Goal: Task Accomplishment & Management: Manage account settings

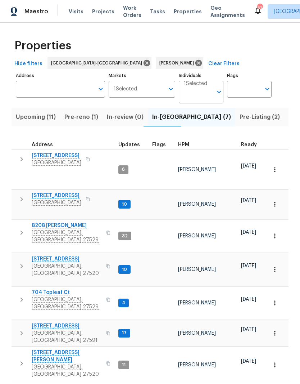
click at [40, 322] on span "[STREET_ADDRESS]" at bounding box center [67, 325] width 70 height 7
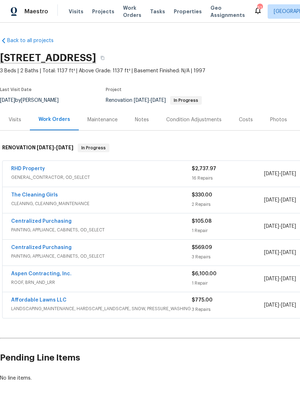
click at [22, 167] on link "RHD Property" at bounding box center [28, 168] width 34 height 5
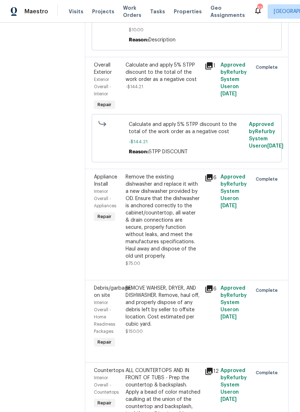
scroll to position [754, 0]
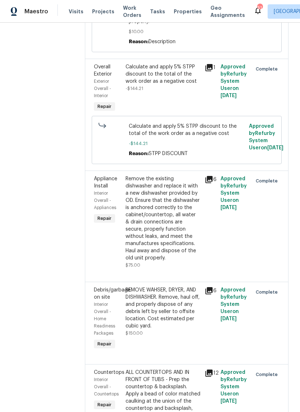
click at [232, 271] on div "Approved by Refurby System User on 8/11/2025" at bounding box center [235, 222] width 32 height 98
click at [195, 262] on div "Remove the existing dishwasher and replace it with a new dishwasher provided by…" at bounding box center [163, 218] width 75 height 86
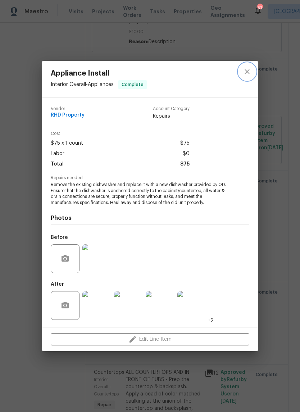
click at [250, 73] on icon "close" at bounding box center [247, 71] width 5 height 5
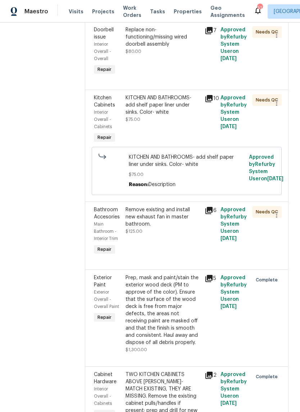
scroll to position [246, 0]
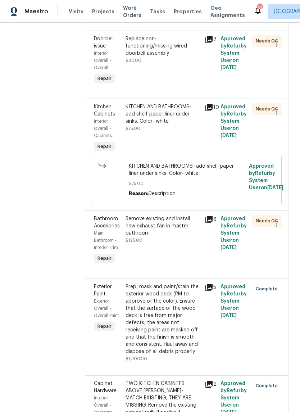
click at [197, 268] on div "Remove existing and install new exhaust fan in master bathroom. $125.00" at bounding box center [163, 240] width 79 height 55
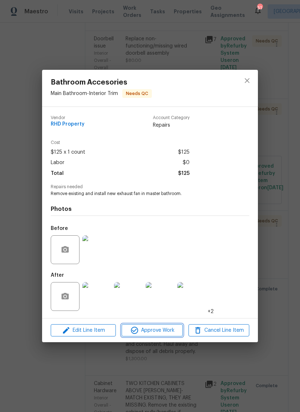
click at [166, 335] on span "Approve Work" at bounding box center [152, 330] width 57 height 9
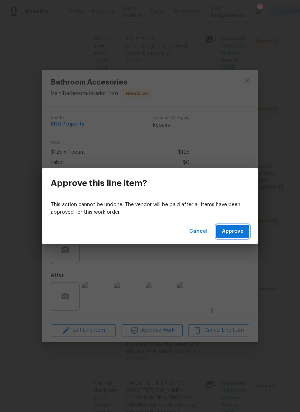
click at [239, 233] on span "Approve" at bounding box center [233, 231] width 22 height 9
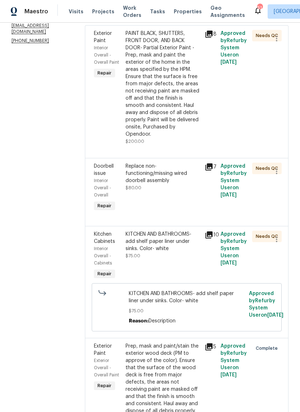
scroll to position [162, 0]
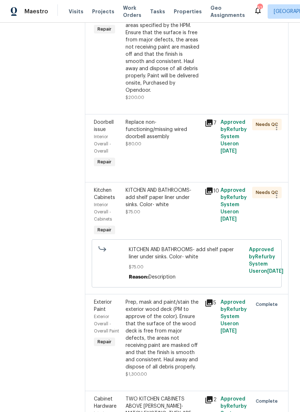
click at [198, 230] on div "KITCHEN AND BATHROOMS- add shelf paper liner under sinks. Color- white $75.00" at bounding box center [163, 212] width 79 height 55
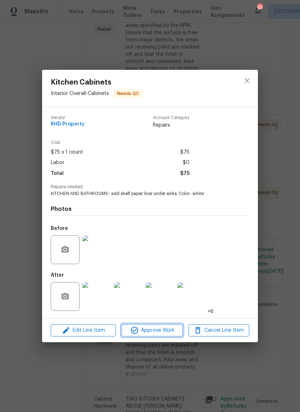
click at [170, 336] on button "Approve Work" at bounding box center [152, 330] width 61 height 13
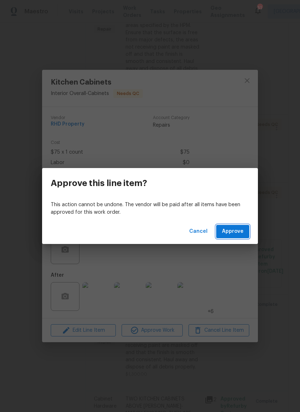
click at [241, 233] on span "Approve" at bounding box center [233, 231] width 22 height 9
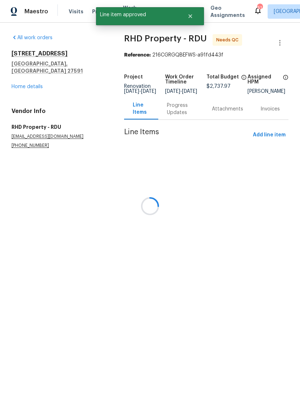
scroll to position [0, 0]
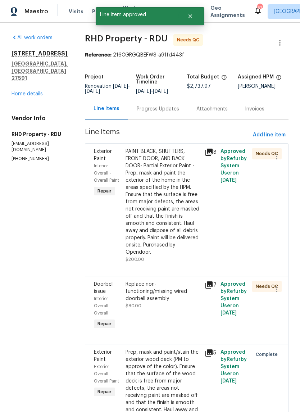
click at [197, 249] on div "PAINT BLACK, SHUTTERS, FRONT DOOR, AND BACK DOOR- Partial Exterior Paint - Prep…" at bounding box center [163, 202] width 75 height 108
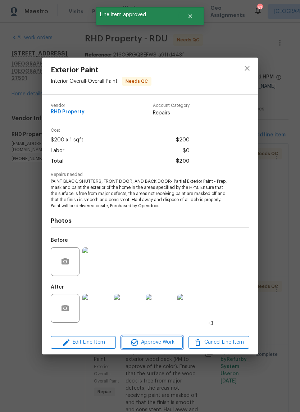
click at [175, 341] on span "Approve Work" at bounding box center [152, 342] width 57 height 9
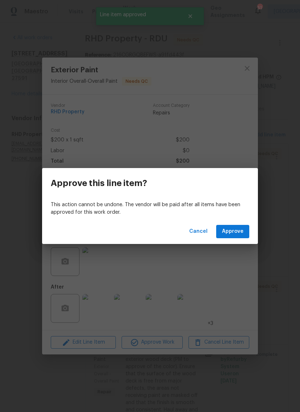
click at [243, 232] on span "Approve" at bounding box center [233, 231] width 22 height 9
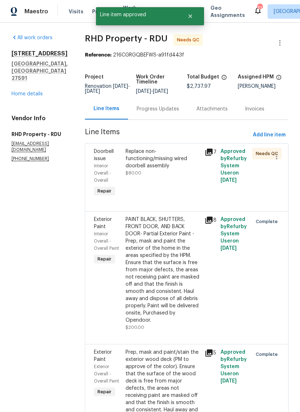
click at [179, 186] on div "Replace non-functioning/missing wired doorbell assembly $80.00" at bounding box center [163, 173] width 79 height 55
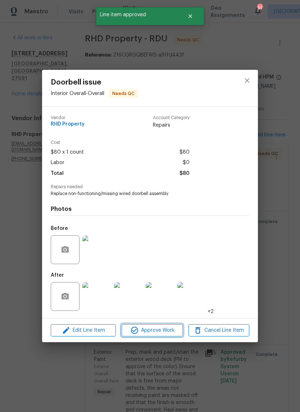
click at [170, 331] on span "Approve Work" at bounding box center [152, 330] width 57 height 9
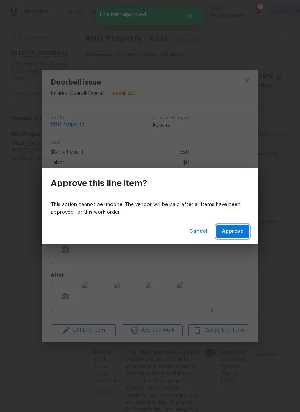
click at [244, 235] on button "Approve" at bounding box center [232, 231] width 33 height 13
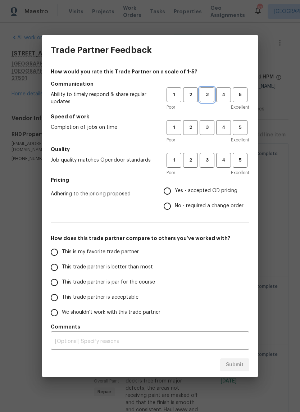
click at [214, 93] on span "3" at bounding box center [207, 95] width 13 height 8
click at [193, 133] on button "2" at bounding box center [190, 127] width 15 height 15
click at [192, 163] on span "2" at bounding box center [190, 160] width 13 height 8
click at [237, 208] on span "No - required a change order" at bounding box center [209, 206] width 69 height 8
click at [175, 208] on input "No - required a change order" at bounding box center [167, 206] width 15 height 15
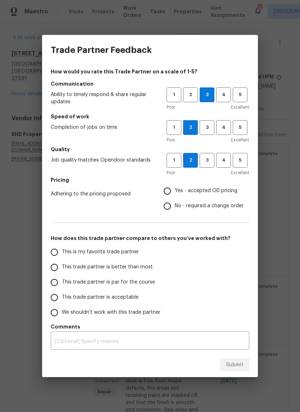
radio input "true"
click at [55, 315] on input "We shouldn't work with this trade partner" at bounding box center [54, 312] width 15 height 15
click at [239, 363] on span "Submit" at bounding box center [235, 365] width 18 height 9
radio input "true"
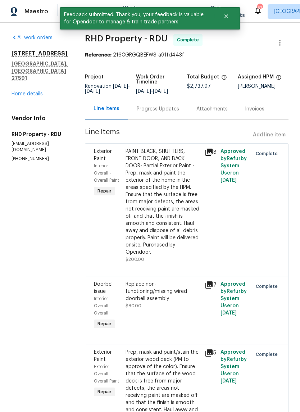
click at [29, 91] on link "Home details" at bounding box center [27, 93] width 31 height 5
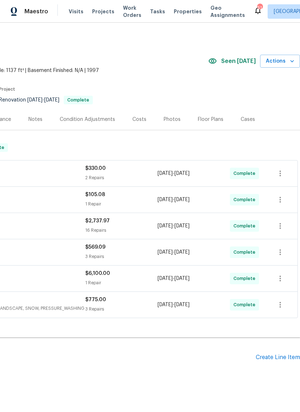
scroll to position [0, 107]
click at [174, 121] on div "Photos" at bounding box center [172, 119] width 17 height 7
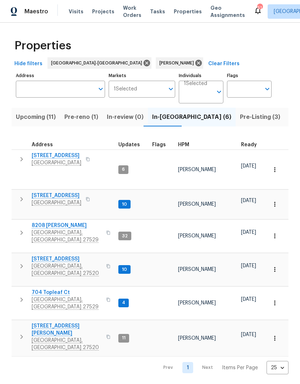
click at [44, 255] on span "210 Clearwater Ct" at bounding box center [67, 258] width 70 height 7
click at [68, 322] on span "134 Santa Gertrudis Dr" at bounding box center [67, 329] width 70 height 14
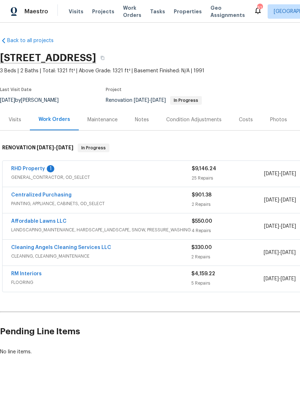
click at [32, 171] on link "RHD Property" at bounding box center [28, 168] width 34 height 5
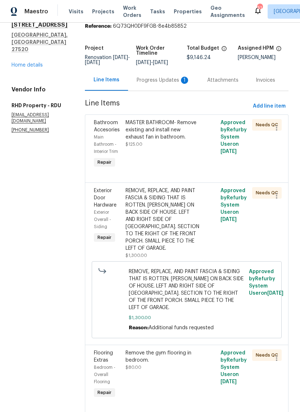
scroll to position [21, 0]
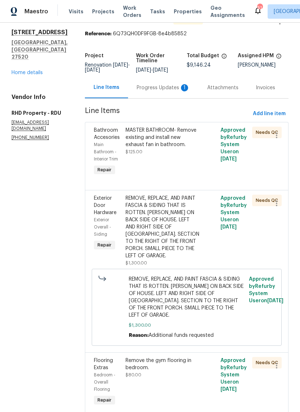
click at [171, 91] on div "Progress Updates 1" at bounding box center [163, 87] width 53 height 7
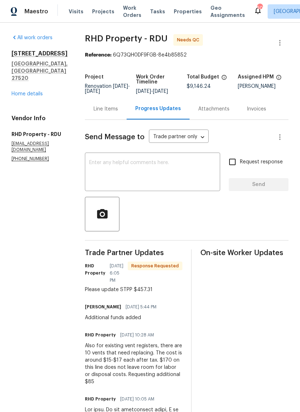
click at [127, 118] on div "Line Items" at bounding box center [106, 108] width 42 height 21
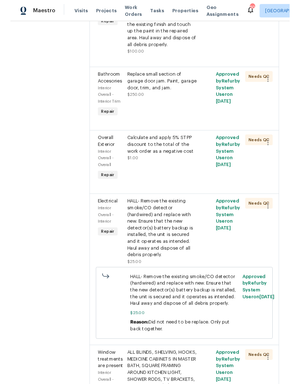
scroll to position [799, 0]
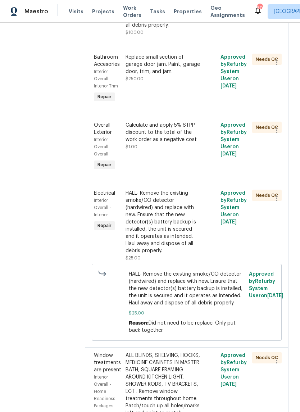
click at [177, 143] on div "Calculate and apply 5% STPP discount to the total of the work order as a negati…" at bounding box center [163, 133] width 75 height 22
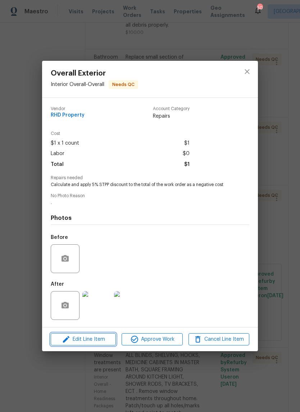
click at [102, 342] on span "Edit Line Item" at bounding box center [83, 339] width 61 height 9
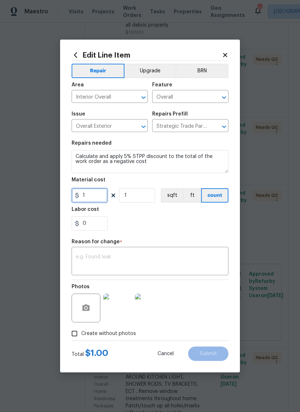
click at [99, 199] on input "1" at bounding box center [90, 195] width 36 height 14
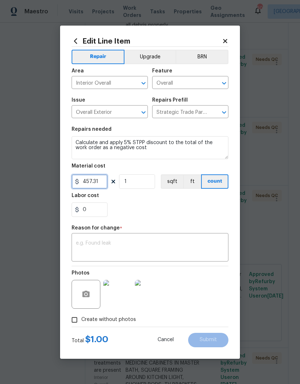
click at [85, 182] on input "457.31" at bounding box center [90, 181] width 36 height 14
type input "-457.31"
click at [153, 206] on div "0" at bounding box center [150, 209] width 157 height 14
click at [164, 251] on textarea at bounding box center [150, 248] width 148 height 15
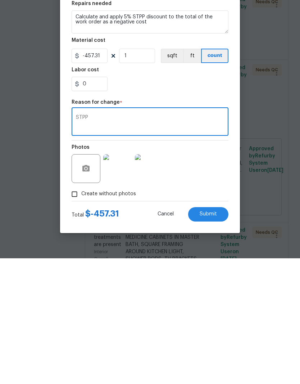
type textarea "STPP"
click at [210, 266] on div "Photos" at bounding box center [150, 289] width 157 height 47
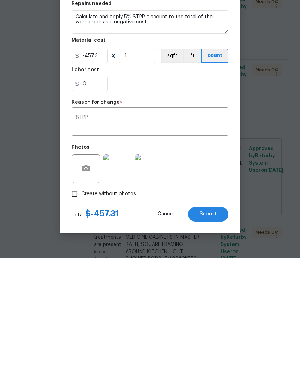
scroll to position [30, 0]
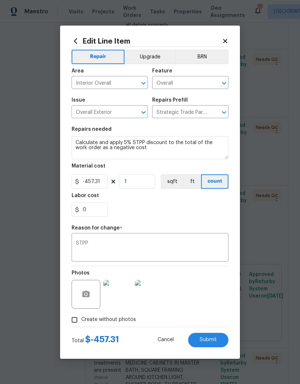
click at [220, 339] on button "Submit" at bounding box center [208, 340] width 40 height 14
type input "1"
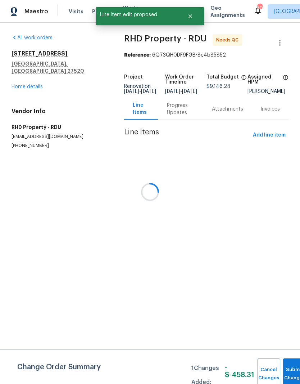
scroll to position [0, 0]
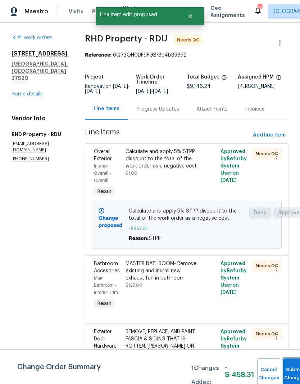
click at [291, 371] on button "Submit Changes" at bounding box center [294, 373] width 23 height 31
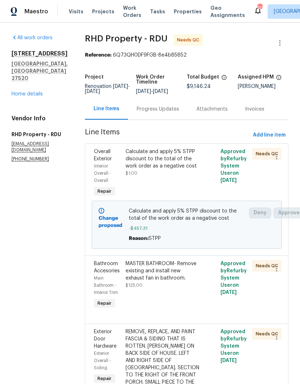
click at [203, 187] on div "Calculate and apply 5% STPP discount to the total of the work order as a negati…" at bounding box center [163, 173] width 79 height 55
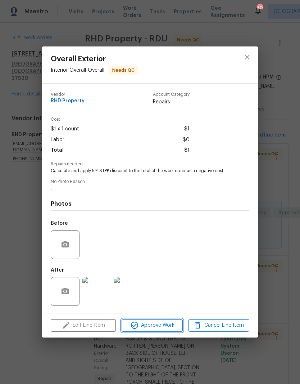
click at [166, 331] on button "Approve Work" at bounding box center [152, 325] width 61 height 13
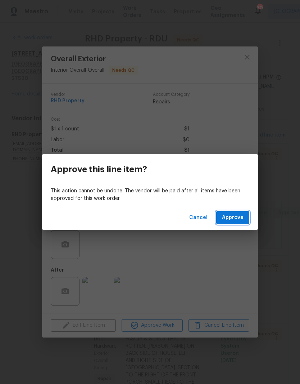
click at [239, 221] on span "Approve" at bounding box center [233, 217] width 22 height 9
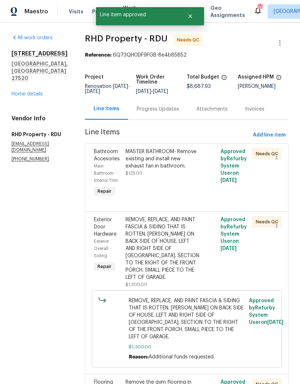
click at [194, 194] on div "MASTER BATHROOM- Remove existing and install new exhaust fan in bathroom. $125.…" at bounding box center [163, 173] width 79 height 55
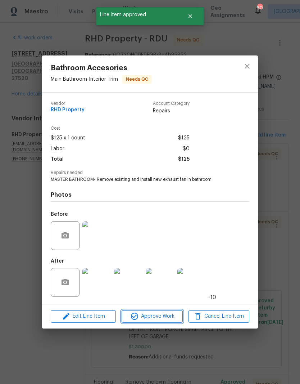
click at [171, 317] on span "Approve Work" at bounding box center [152, 316] width 57 height 9
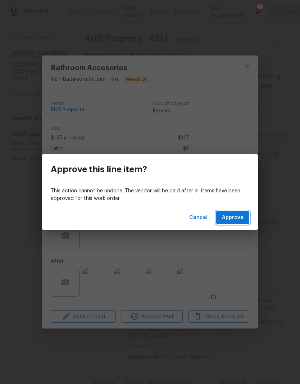
click at [240, 216] on span "Approve" at bounding box center [233, 217] width 22 height 9
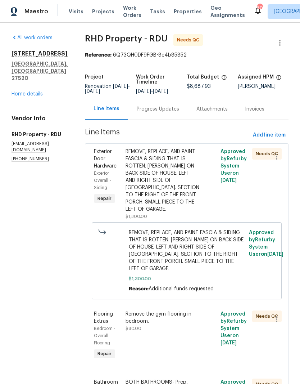
click at [196, 206] on div "REMOVE, REPLACE, AND PAINT FASCIA & SIDING THAT IS ROTTEN. [PERSON_NAME] ON BAC…" at bounding box center [163, 180] width 75 height 65
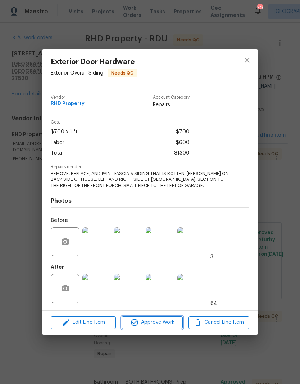
click at [167, 319] on span "Approve Work" at bounding box center [152, 322] width 57 height 9
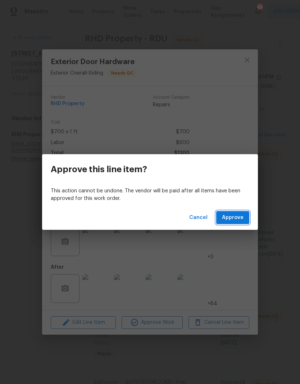
click at [241, 220] on span "Approve" at bounding box center [233, 217] width 22 height 9
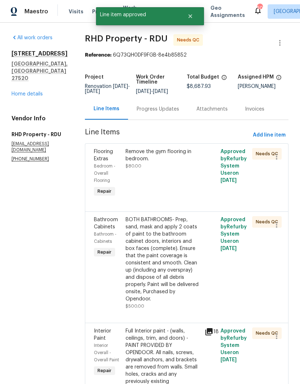
click at [183, 183] on div "Remove the gym flooring in bedroom. $80.00" at bounding box center [163, 173] width 79 height 55
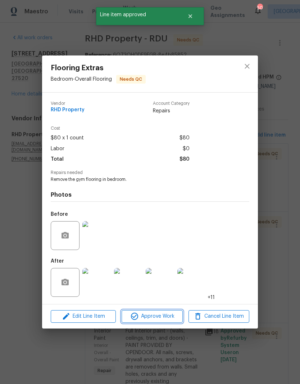
click at [175, 317] on span "Approve Work" at bounding box center [152, 316] width 57 height 9
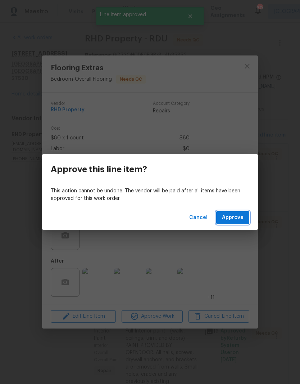
click at [240, 218] on span "Approve" at bounding box center [233, 217] width 22 height 9
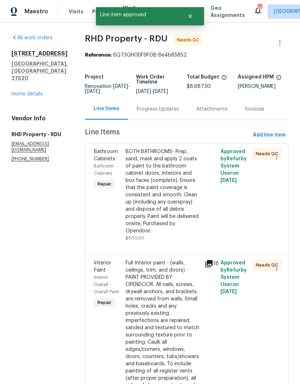
click at [185, 206] on div "BOTH BATHROOMS- Prep, sand, mask and apply 2 coats of paint to the bathroom cab…" at bounding box center [163, 191] width 75 height 86
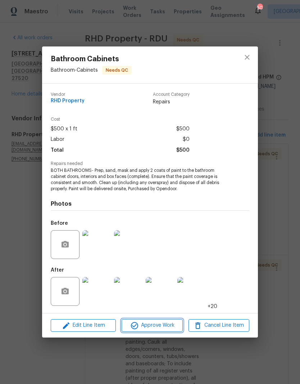
click at [176, 329] on span "Approve Work" at bounding box center [152, 325] width 57 height 9
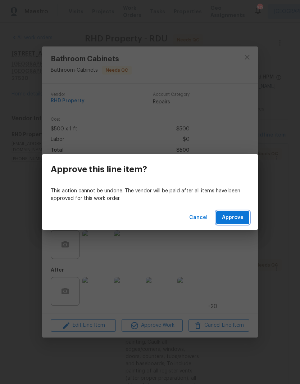
click at [245, 220] on button "Approve" at bounding box center [232, 217] width 33 height 13
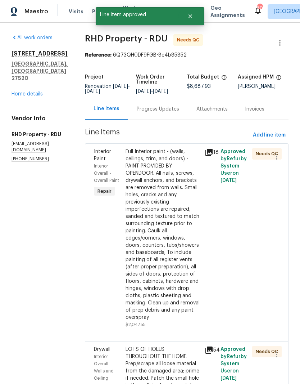
click at [186, 252] on div "Full Interior paint - (walls, ceilings, trim, and doors) - PAINT PROVIDED BY OP…" at bounding box center [163, 234] width 75 height 173
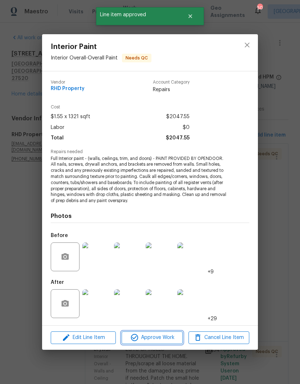
click at [172, 337] on span "Approve Work" at bounding box center [152, 337] width 57 height 9
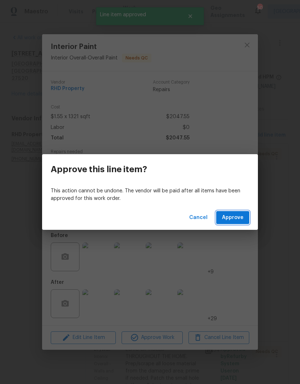
click at [244, 214] on button "Approve" at bounding box center [232, 217] width 33 height 13
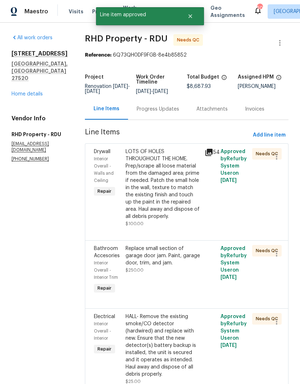
click at [179, 209] on div "LOTS OF HOLES THROUGHOUT THE HOME. Prep/scrape all loose material from the dama…" at bounding box center [163, 184] width 75 height 72
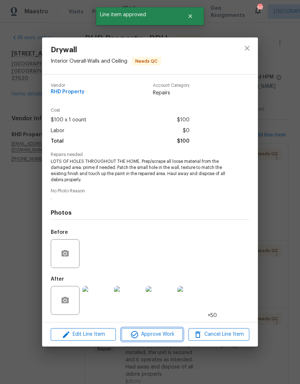
click at [176, 335] on span "Approve Work" at bounding box center [152, 334] width 57 height 9
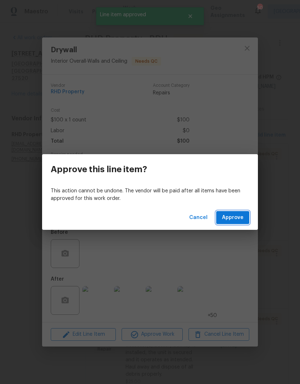
click at [243, 219] on span "Approve" at bounding box center [233, 217] width 22 height 9
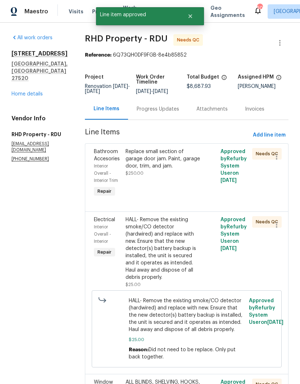
click at [176, 198] on div "Replace small section of garage door jam. Paint, garage door, trim, and jam. $2…" at bounding box center [163, 173] width 79 height 55
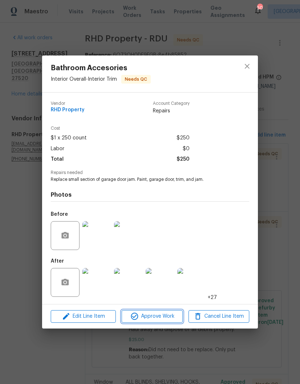
click at [174, 318] on span "Approve Work" at bounding box center [152, 316] width 57 height 9
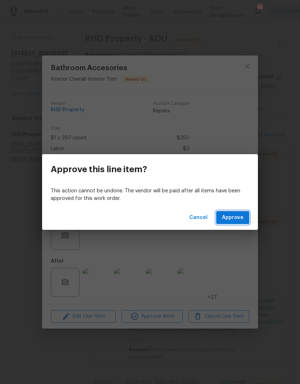
click at [243, 221] on span "Approve" at bounding box center [233, 217] width 22 height 9
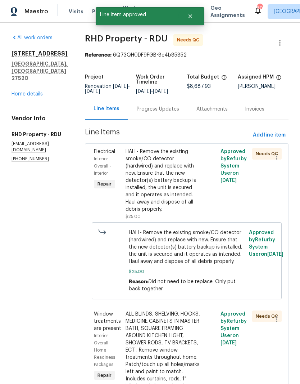
click at [184, 209] on div "HALL- Remove the existing smoke/CO detector (hardwired) and replace with new. E…" at bounding box center [163, 180] width 75 height 65
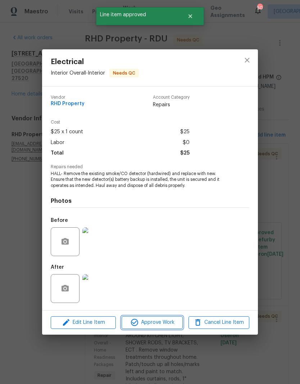
click at [174, 323] on span "Approve Work" at bounding box center [152, 322] width 57 height 9
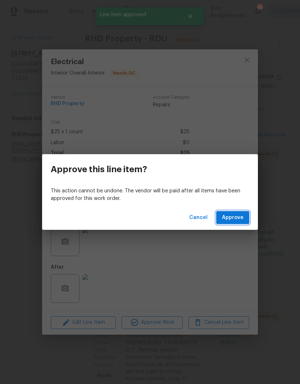
click at [246, 217] on button "Approve" at bounding box center [232, 217] width 33 height 13
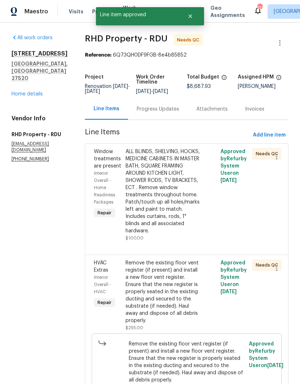
click at [194, 214] on div "ALL BLINDS, SHELVING, HOOKS, MEDICINE CABINETS IN MASTER BATH, SQUARE FRAMING A…" at bounding box center [163, 191] width 75 height 86
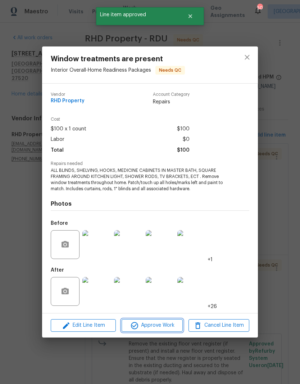
click at [170, 327] on span "Approve Work" at bounding box center [152, 325] width 57 height 9
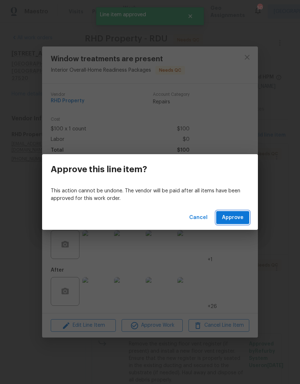
click at [240, 216] on span "Approve" at bounding box center [233, 217] width 22 height 9
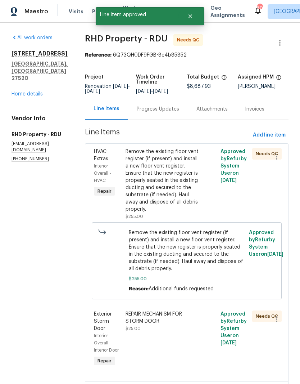
click at [182, 198] on div "Remove the existing floor vent register (if present) and install a new floor ve…" at bounding box center [163, 180] width 75 height 65
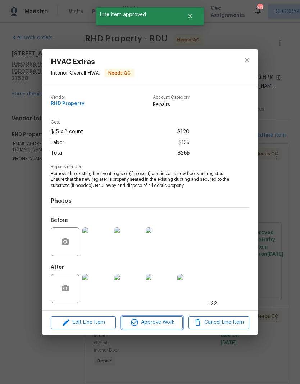
click at [170, 321] on span "Approve Work" at bounding box center [152, 322] width 57 height 9
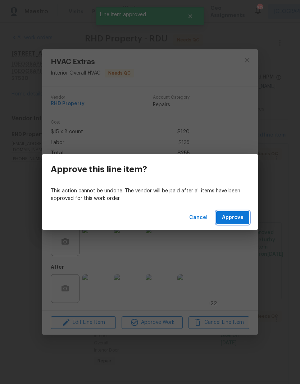
click at [245, 215] on button "Approve" at bounding box center [232, 217] width 33 height 13
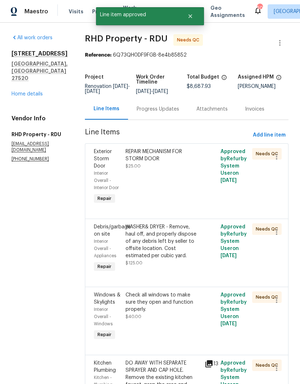
click at [186, 188] on div "REPAIR MECHANISM FOR STORM DOOR $25.00" at bounding box center [163, 177] width 79 height 62
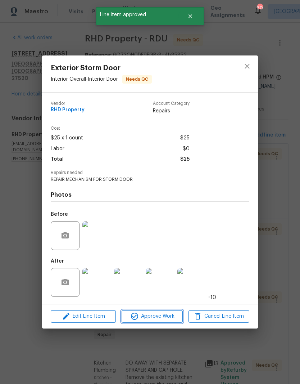
click at [169, 320] on span "Approve Work" at bounding box center [152, 316] width 57 height 9
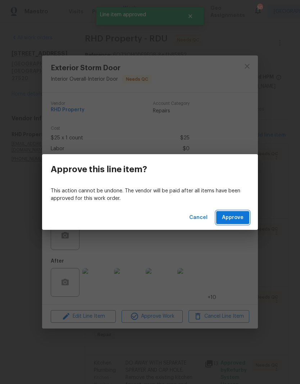
click at [246, 220] on button "Approve" at bounding box center [232, 217] width 33 height 13
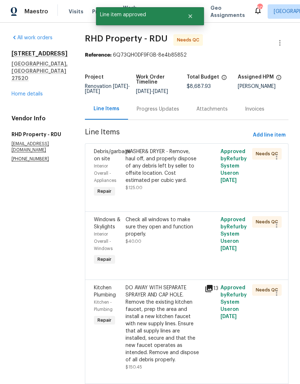
click at [179, 201] on div "WASHER& DRYER - Remove, haul off, and properly dispose of any debris left by se…" at bounding box center [163, 173] width 79 height 55
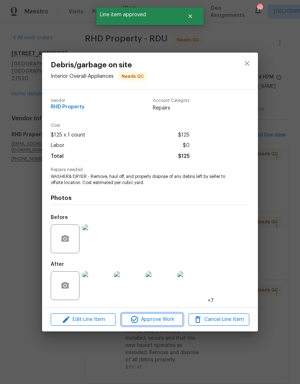
click at [172, 322] on span "Approve Work" at bounding box center [152, 319] width 57 height 9
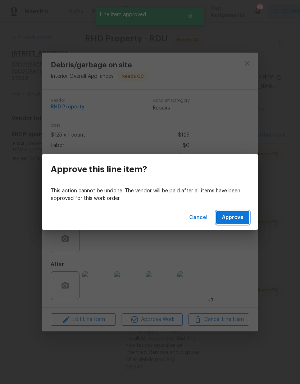
click at [241, 215] on span "Approve" at bounding box center [233, 217] width 22 height 9
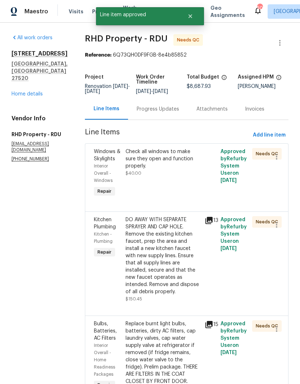
click at [176, 201] on div "Check all windows to make sure they open and function properly. $40.00" at bounding box center [163, 173] width 79 height 55
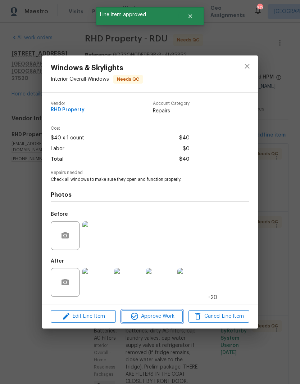
click at [176, 319] on span "Approve Work" at bounding box center [152, 316] width 57 height 9
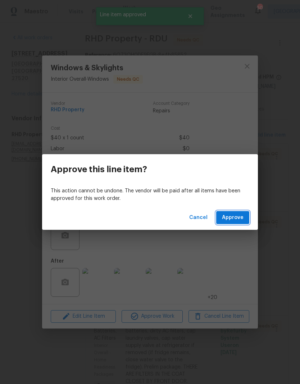
click at [242, 217] on span "Approve" at bounding box center [233, 217] width 22 height 9
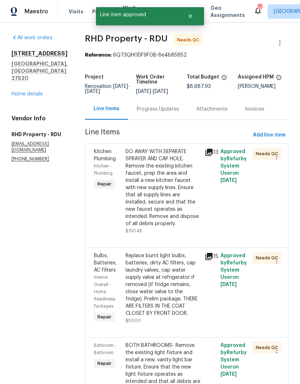
click at [179, 221] on div "DO AWAY WITH SEPARATE SPRAYER AND CAP HOLE. Remove the existing kitchen faucet,…" at bounding box center [163, 187] width 75 height 79
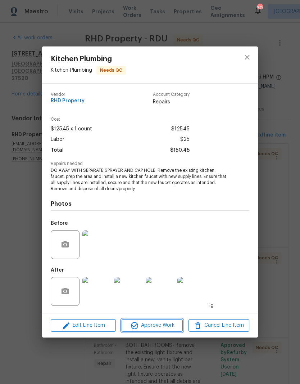
click at [172, 327] on span "Approve Work" at bounding box center [152, 325] width 57 height 9
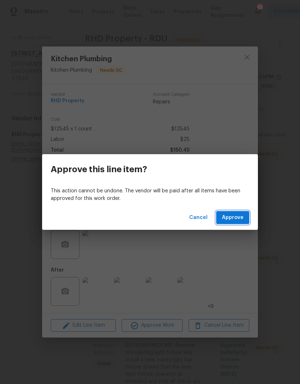
click at [246, 220] on button "Approve" at bounding box center [232, 217] width 33 height 13
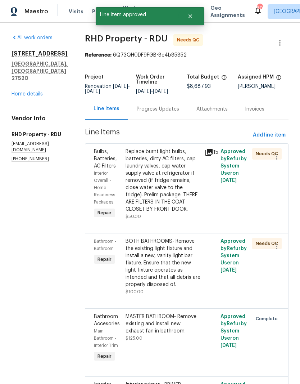
click at [182, 212] on div "Replace burnt light bulbs, batteries, dirty AC filters, cap laundry valves, cap…" at bounding box center [163, 180] width 75 height 65
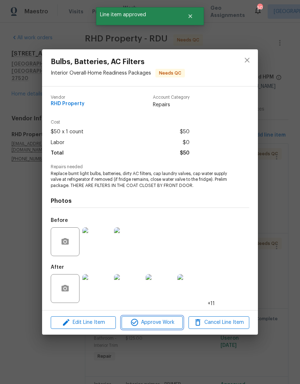
click at [169, 326] on span "Approve Work" at bounding box center [152, 322] width 57 height 9
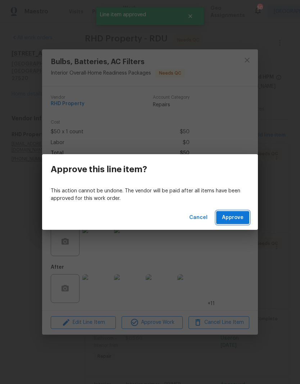
click at [249, 219] on button "Approve" at bounding box center [232, 217] width 33 height 13
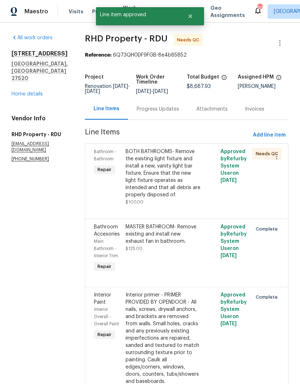
click at [193, 186] on div "BOTH BATHROOMS- Remove the existing light fixture and install a new, vanity lig…" at bounding box center [163, 173] width 75 height 50
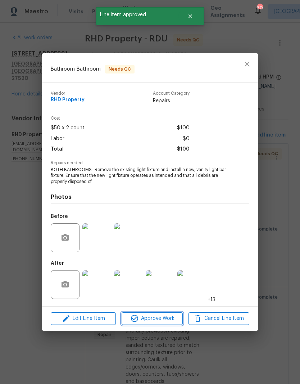
click at [170, 322] on span "Approve Work" at bounding box center [152, 318] width 57 height 9
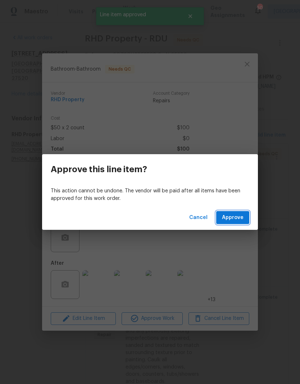
click at [243, 223] on button "Approve" at bounding box center [232, 217] width 33 height 13
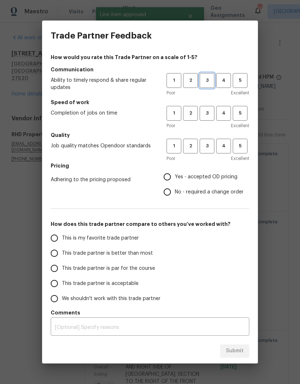
click at [209, 78] on span "3" at bounding box center [207, 80] width 13 height 8
click at [190, 118] on button "2" at bounding box center [190, 113] width 15 height 15
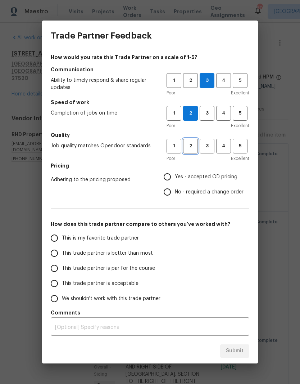
click at [196, 151] on button "2" at bounding box center [190, 146] width 15 height 15
click at [241, 193] on span "No - required a change order" at bounding box center [209, 192] width 69 height 8
click at [175, 193] on input "No - required a change order" at bounding box center [167, 191] width 15 height 15
radio input "true"
click at [163, 299] on div "This is my favorite trade partner This trade partner is better than most This t…" at bounding box center [109, 268] width 116 height 76
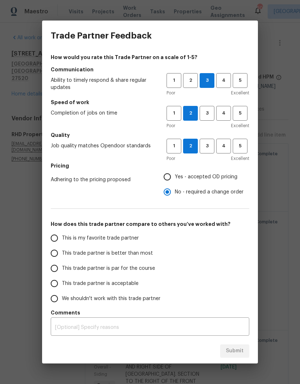
click at [152, 301] on span "We shouldn't work with this trade partner" at bounding box center [111, 299] width 99 height 8
click at [62, 301] on input "We shouldn't work with this trade partner" at bounding box center [54, 298] width 15 height 15
click at [239, 351] on span "Submit" at bounding box center [235, 350] width 18 height 9
radio input "true"
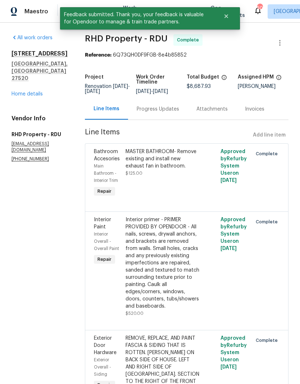
click at [18, 91] on link "Home details" at bounding box center [27, 93] width 31 height 5
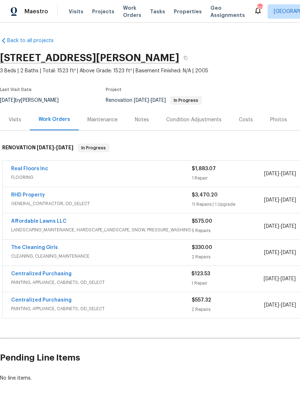
click at [41, 195] on link "RHD Property" at bounding box center [28, 195] width 34 height 5
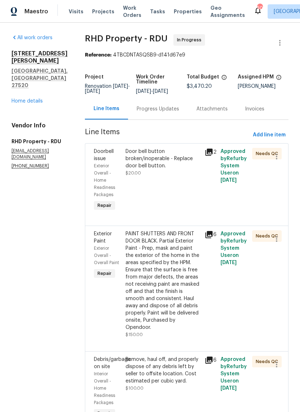
click at [174, 113] on div "Progress Updates" at bounding box center [158, 109] width 42 height 7
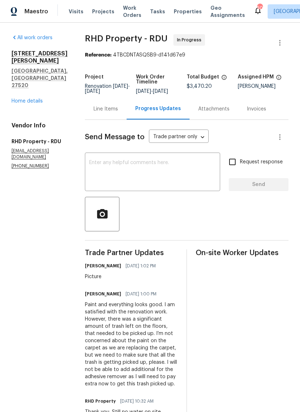
click at [118, 113] on div "Line Items" at bounding box center [106, 109] width 24 height 7
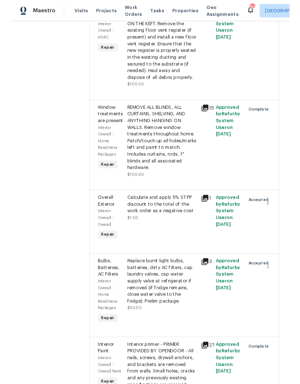
scroll to position [637, 0]
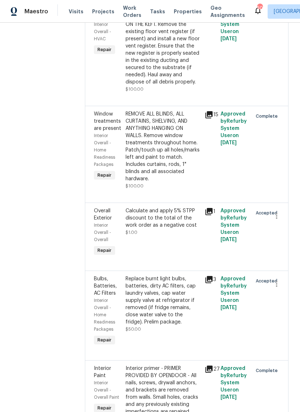
click at [186, 236] on div "Calculate and apply 5% STPP discount to the total of the work order as a negati…" at bounding box center [163, 221] width 75 height 29
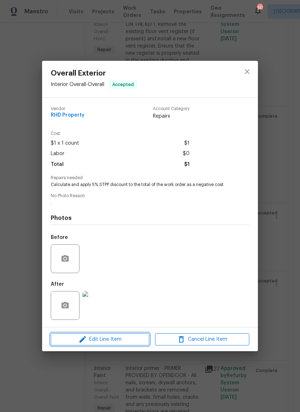
click at [127, 346] on button "Edit Line Item" at bounding box center [100, 339] width 99 height 13
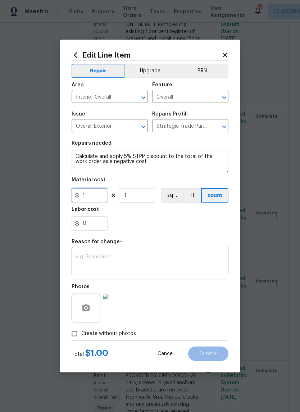
click at [96, 198] on input "1" at bounding box center [90, 195] width 36 height 14
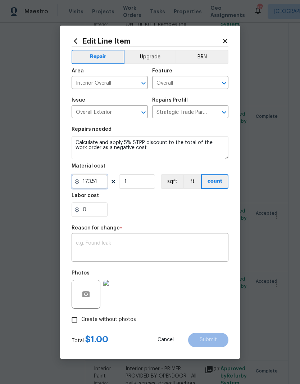
click at [81, 181] on input "173.51" at bounding box center [90, 181] width 36 height 14
type input "-173.51"
click at [184, 211] on div "0" at bounding box center [150, 209] width 157 height 14
click at [172, 246] on textarea at bounding box center [150, 248] width 148 height 15
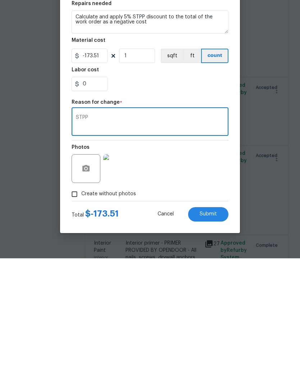
type textarea "STPP"
click at [210, 266] on div "Photos" at bounding box center [150, 289] width 157 height 47
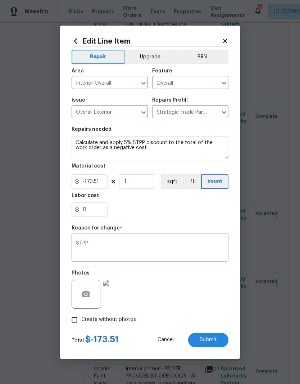
click at [221, 346] on button "Submit" at bounding box center [208, 340] width 40 height 14
type input "1"
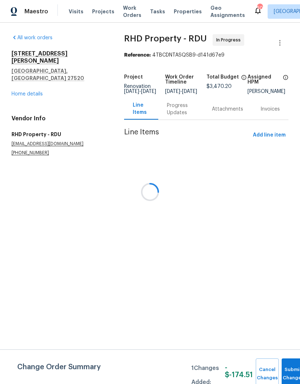
scroll to position [0, 0]
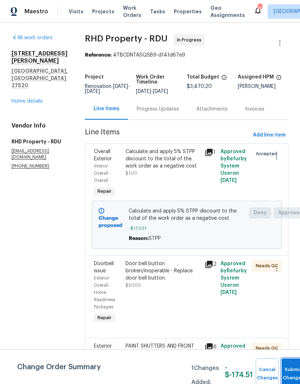
click at [291, 373] on span "Submit Changes" at bounding box center [294, 373] width 16 height 17
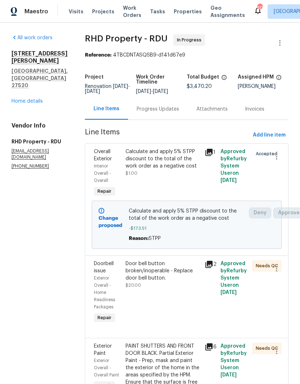
click at [197, 192] on div "Calculate and apply 5% STPP discount to the total of the work order as a negati…" at bounding box center [163, 173] width 79 height 55
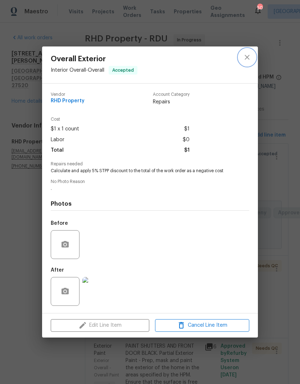
click at [243, 54] on icon "close" at bounding box center [247, 57] width 9 height 9
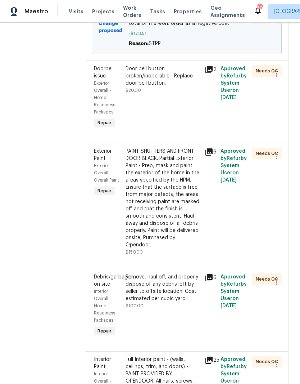
scroll to position [195, 0]
click at [188, 108] on div "Door bell button broken/inoperable - Replace door bell button. $20.00" at bounding box center [163, 97] width 79 height 69
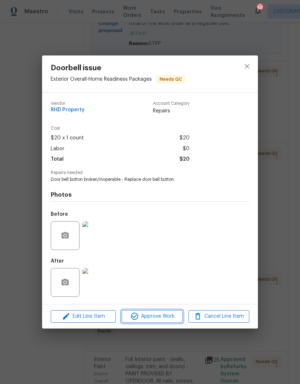
click at [170, 320] on span "Approve Work" at bounding box center [152, 316] width 57 height 9
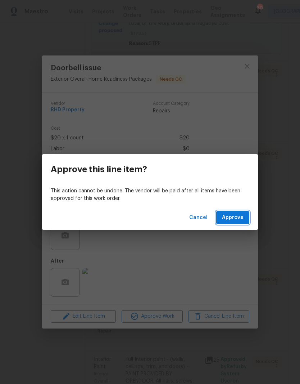
click at [244, 223] on button "Approve" at bounding box center [232, 217] width 33 height 13
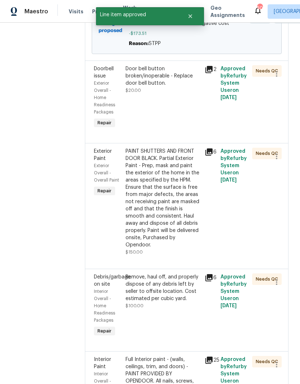
scroll to position [0, 0]
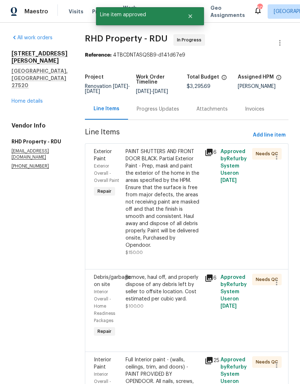
click at [197, 238] on div "PAINT SHUTTERS AND FRONT DOOR BLACK. Partial Exterior Paint - Prep, mask and pa…" at bounding box center [163, 198] width 75 height 101
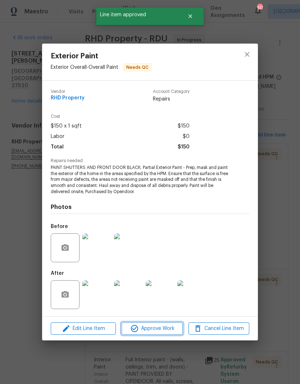
click at [169, 334] on button "Approve Work" at bounding box center [152, 328] width 61 height 13
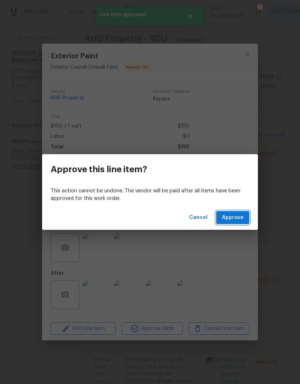
click at [243, 218] on span "Approve" at bounding box center [233, 217] width 22 height 9
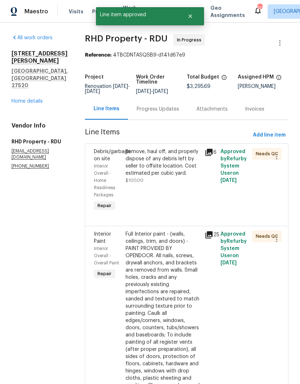
click at [183, 184] on div "Remove, haul off, and properly dispose of any debris left by seller to offsite …" at bounding box center [163, 166] width 75 height 36
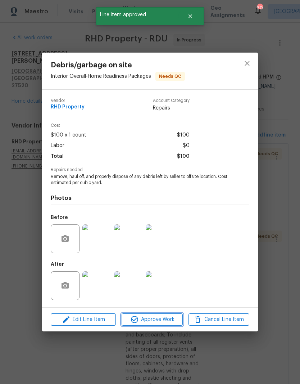
click at [171, 318] on span "Approve Work" at bounding box center [152, 319] width 57 height 9
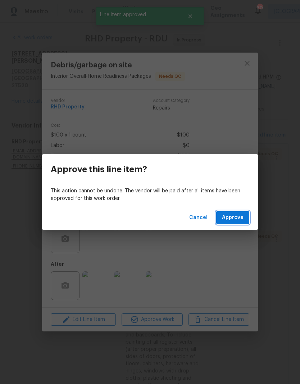
click at [242, 222] on button "Approve" at bounding box center [232, 217] width 33 height 13
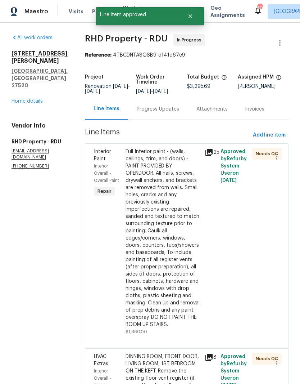
click at [187, 265] on div "Full Interior paint - (walls, ceilings, trim, and doors) - PAINT PROVIDED BY OP…" at bounding box center [163, 238] width 75 height 180
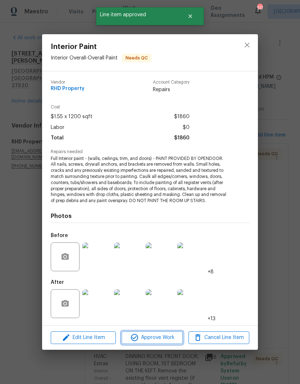
click at [171, 337] on span "Approve Work" at bounding box center [152, 337] width 57 height 9
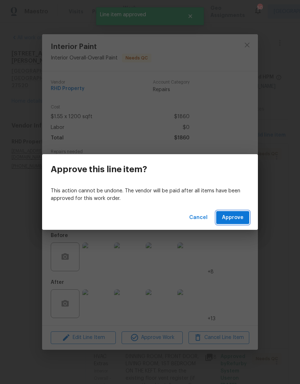
click at [242, 224] on button "Approve" at bounding box center [232, 217] width 33 height 13
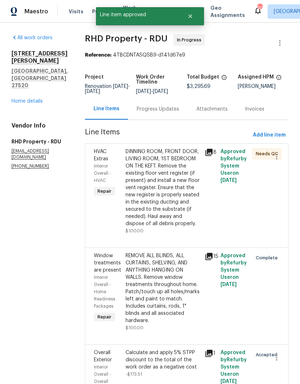
click at [191, 222] on div "DINNING ROOM, FRONT DOOR, LIVING ROOM, 1ST BEDROOM ON THE KEFT. Remove the exis…" at bounding box center [163, 187] width 75 height 79
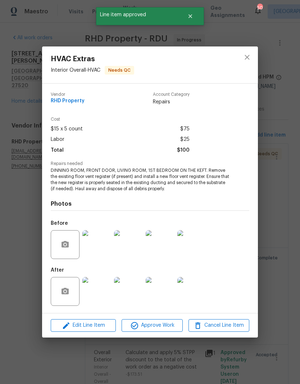
click at [175, 327] on span "Approve Work" at bounding box center [152, 325] width 57 height 9
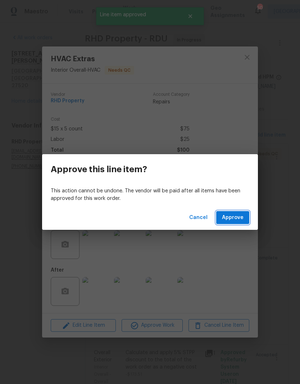
click at [245, 218] on button "Approve" at bounding box center [232, 217] width 33 height 13
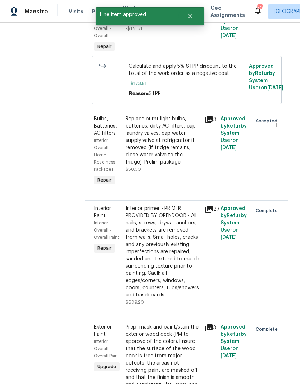
scroll to position [242, 0]
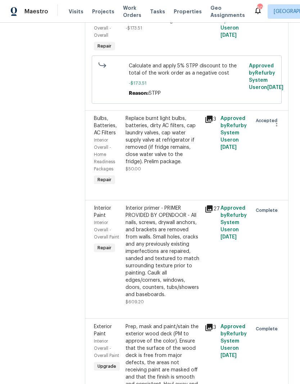
click at [190, 189] on div "Replace burnt light bulbs, batteries, dirty AC filters, cap laundry valves, cap…" at bounding box center [163, 151] width 79 height 76
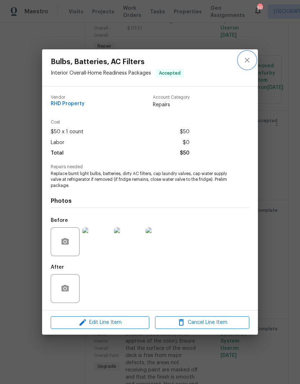
click at [250, 62] on icon "close" at bounding box center [247, 60] width 9 height 9
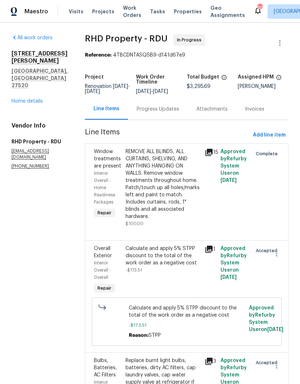
scroll to position [0, 0]
click at [38, 99] on link "Home details" at bounding box center [27, 101] width 31 height 5
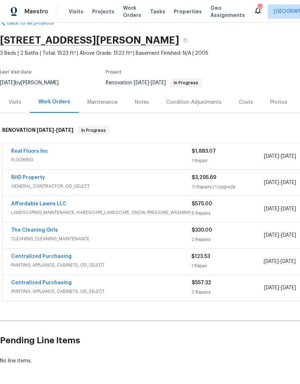
scroll to position [17, 0]
click at [39, 153] on link "Real Floors Inc" at bounding box center [29, 151] width 37 height 5
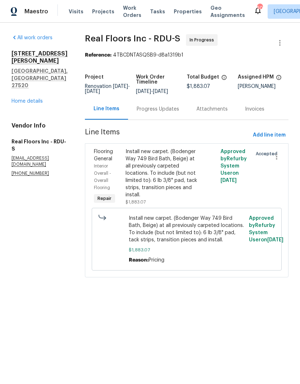
click at [170, 111] on div "Progress Updates" at bounding box center [158, 109] width 42 height 7
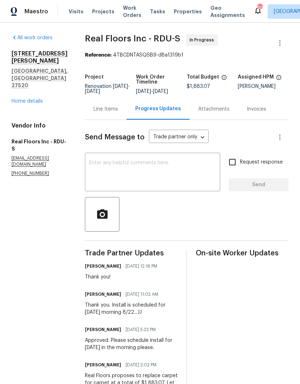
click at [107, 113] on div "Line Items" at bounding box center [106, 109] width 24 height 7
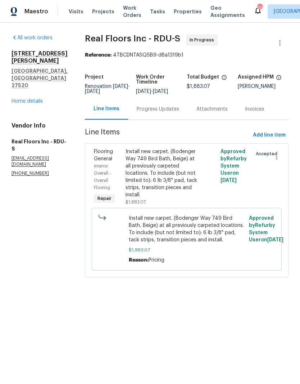
click at [192, 184] on div "Install new carpet. (Bodenger Way 749 Bird Bath, Beige) at all previously carpe…" at bounding box center [163, 173] width 75 height 50
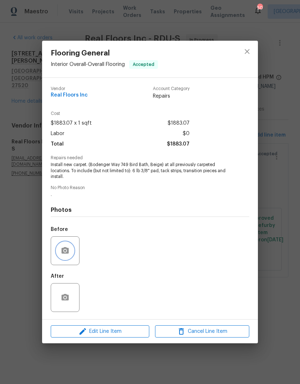
click at [61, 259] on button "button" at bounding box center [65, 250] width 17 height 17
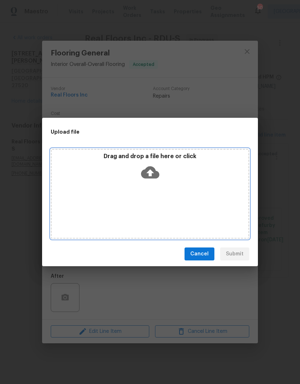
click at [143, 165] on icon at bounding box center [150, 172] width 18 height 18
